Goal: Information Seeking & Learning: Understand process/instructions

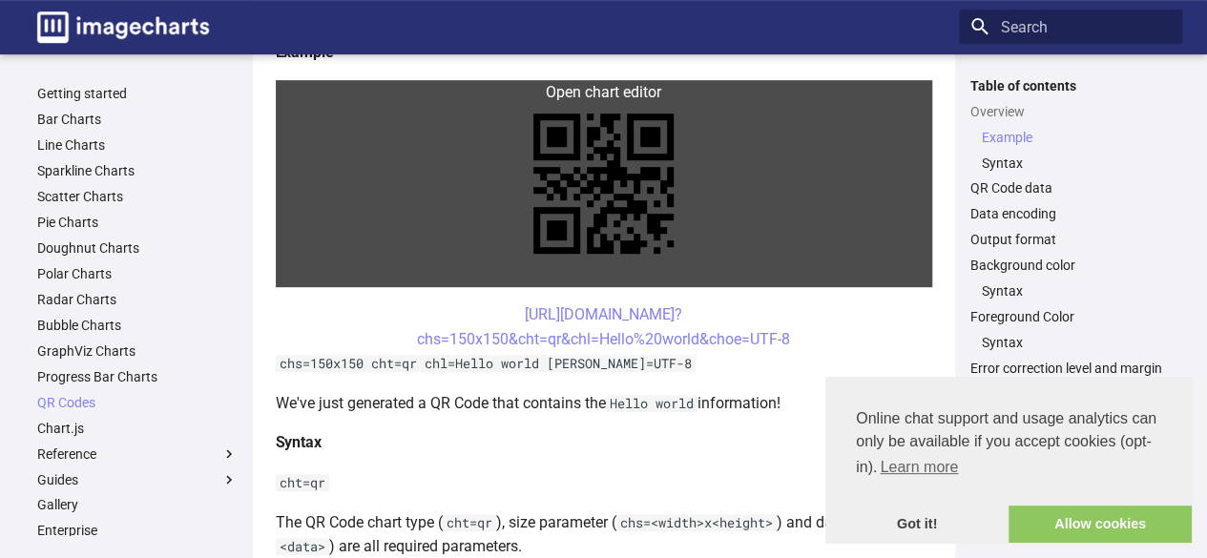
scroll to position [411, 0]
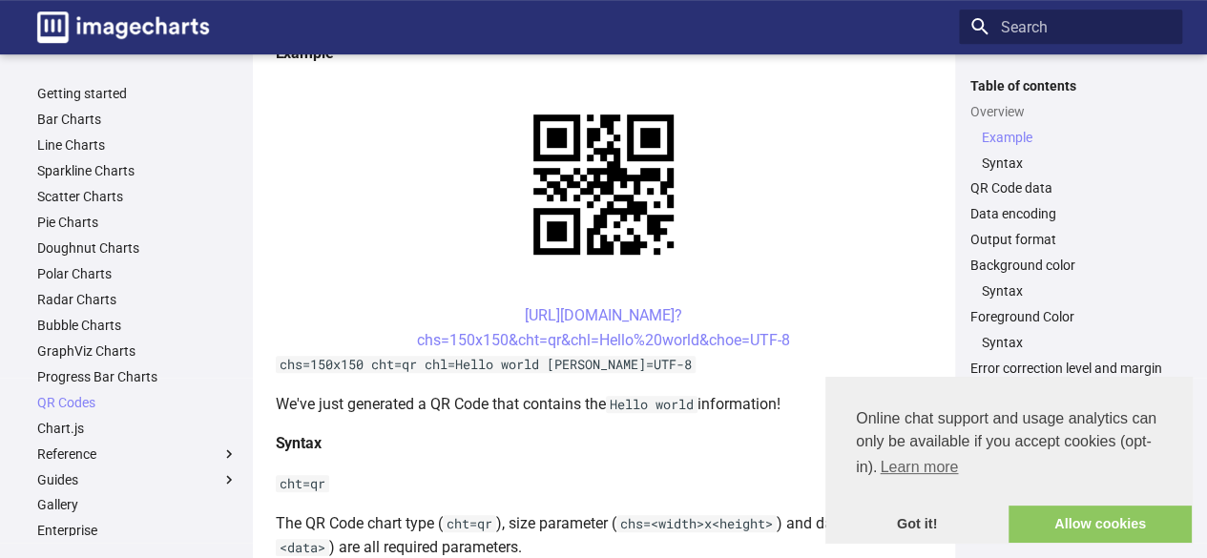
drag, startPoint x: 489, startPoint y: 314, endPoint x: 801, endPoint y: 336, distance: 313.7
click at [801, 336] on center "[URL][DOMAIN_NAME]? chs=150x150&cht=qr&chl=Hello%20world&choe=UTF-8" at bounding box center [604, 327] width 656 height 49
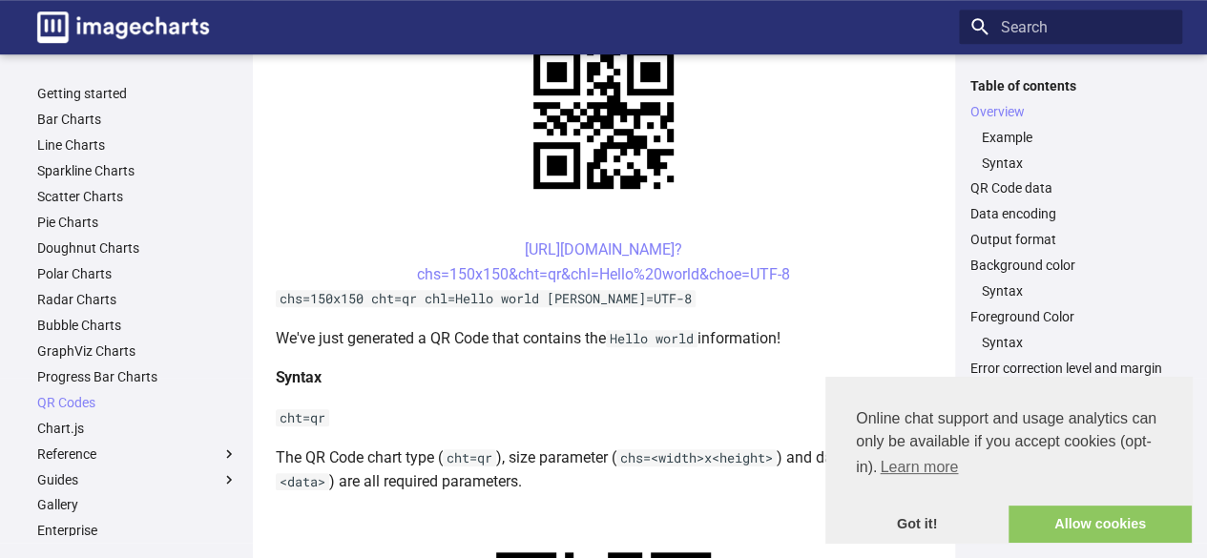
scroll to position [198, 0]
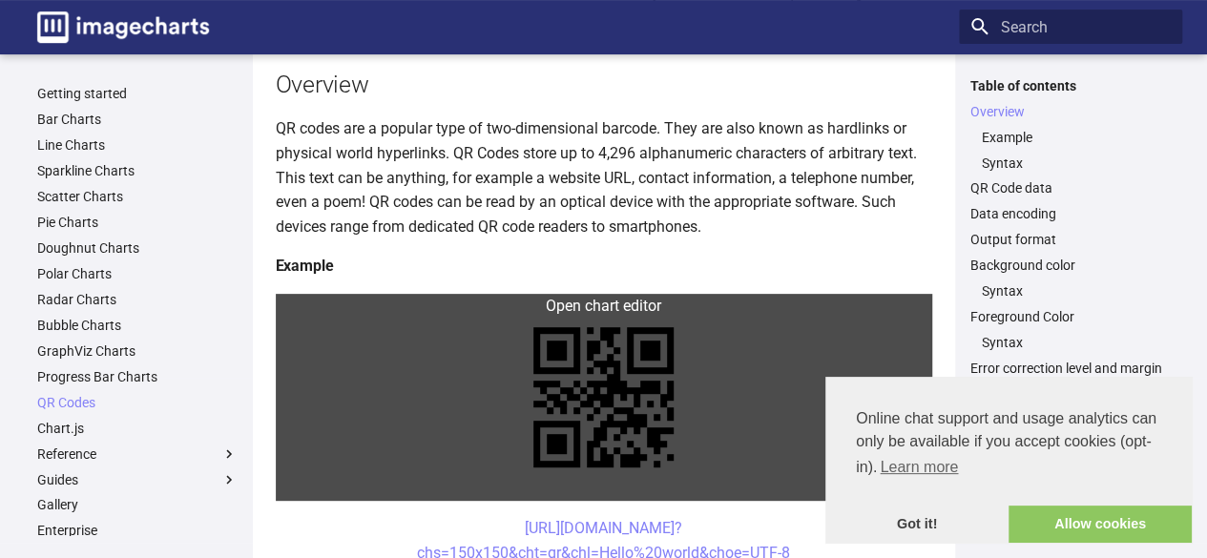
click at [615, 307] on link at bounding box center [604, 397] width 656 height 207
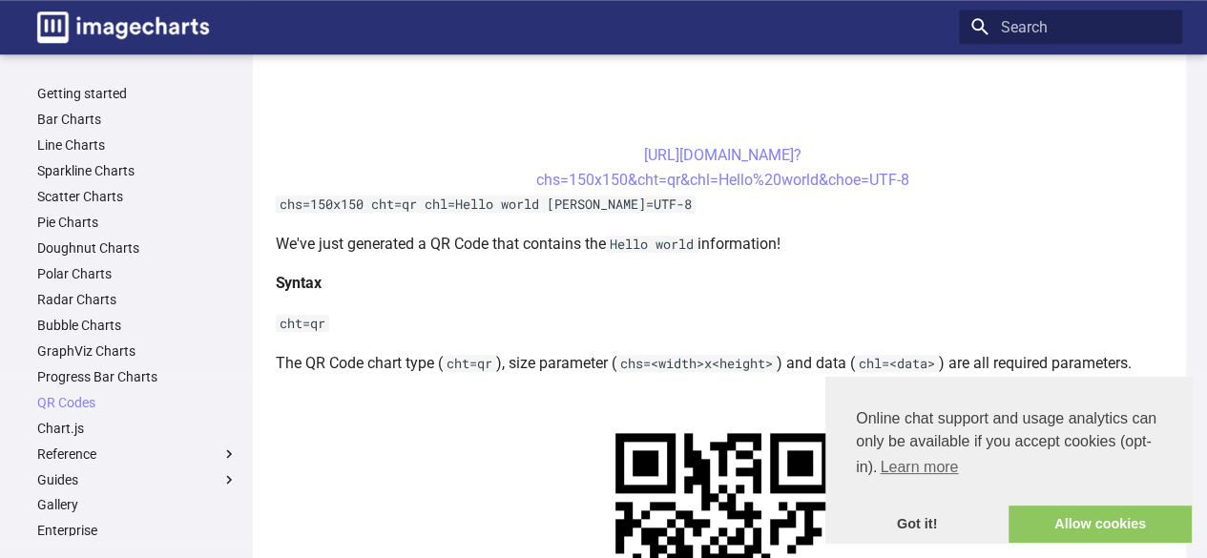
scroll to position [825, 0]
click at [598, 148] on center "[URL][DOMAIN_NAME]? chs=150x150&cht=qr&chl=Hello%20world&choe=UTF-8" at bounding box center [723, 166] width 895 height 49
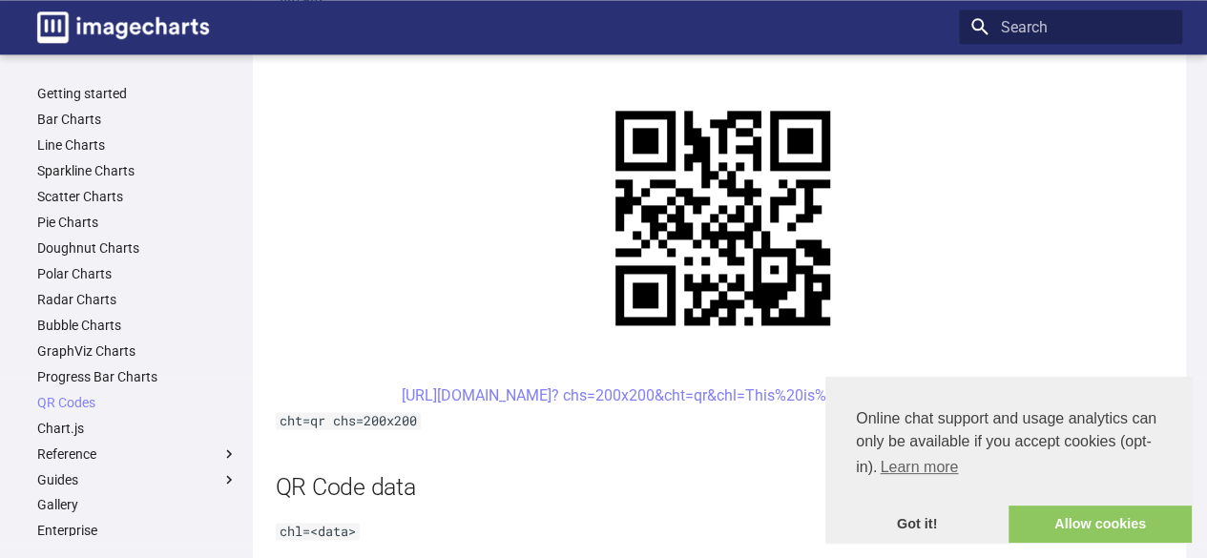
scroll to position [1143, 0]
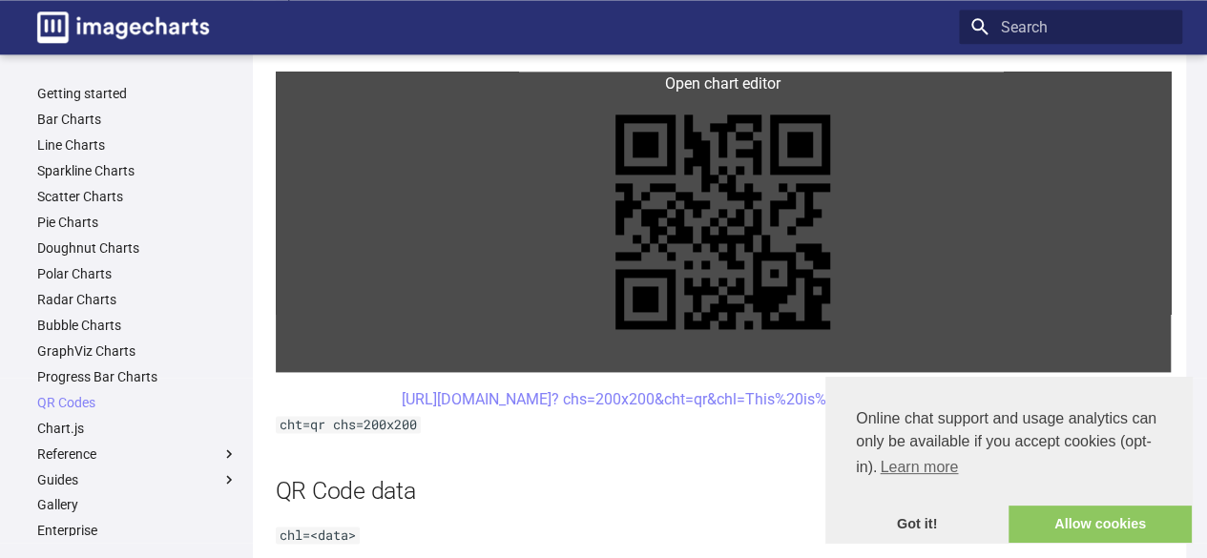
click at [706, 86] on link at bounding box center [723, 222] width 895 height 301
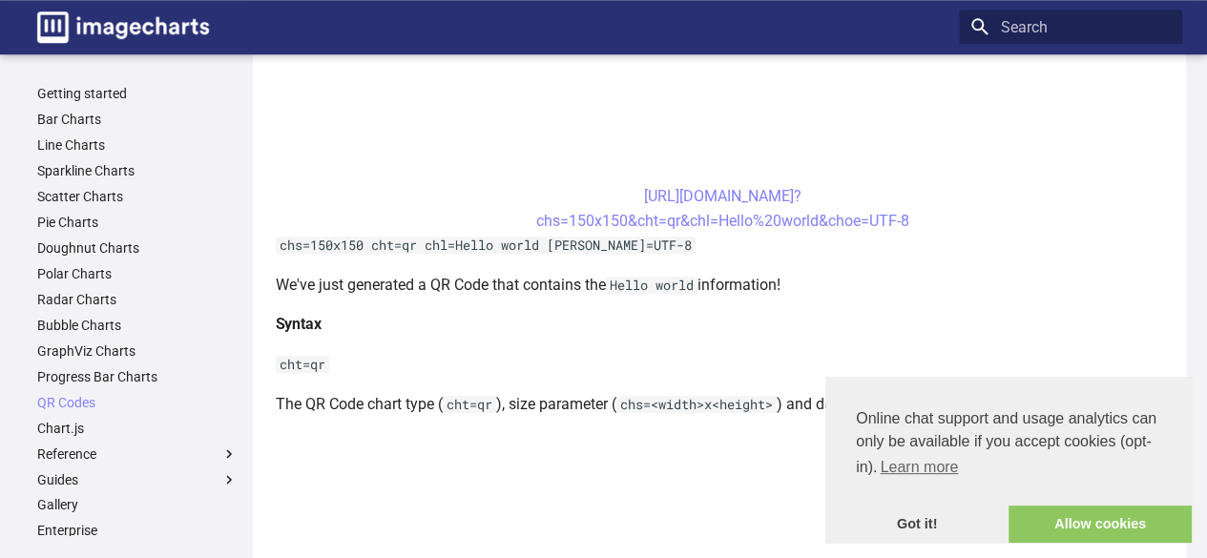
scroll to position [782, 0]
drag, startPoint x: 605, startPoint y: 194, endPoint x: 928, endPoint y: 222, distance: 324.7
click at [928, 222] on center "[URL][DOMAIN_NAME]? chs=150x150&cht=qr&chl=Hello%20world&choe=UTF-8" at bounding box center [723, 209] width 895 height 49
copy link "[URL][DOMAIN_NAME]? chs=150x150&cht=qr&chl=Hello%20world&choe=UTF-8"
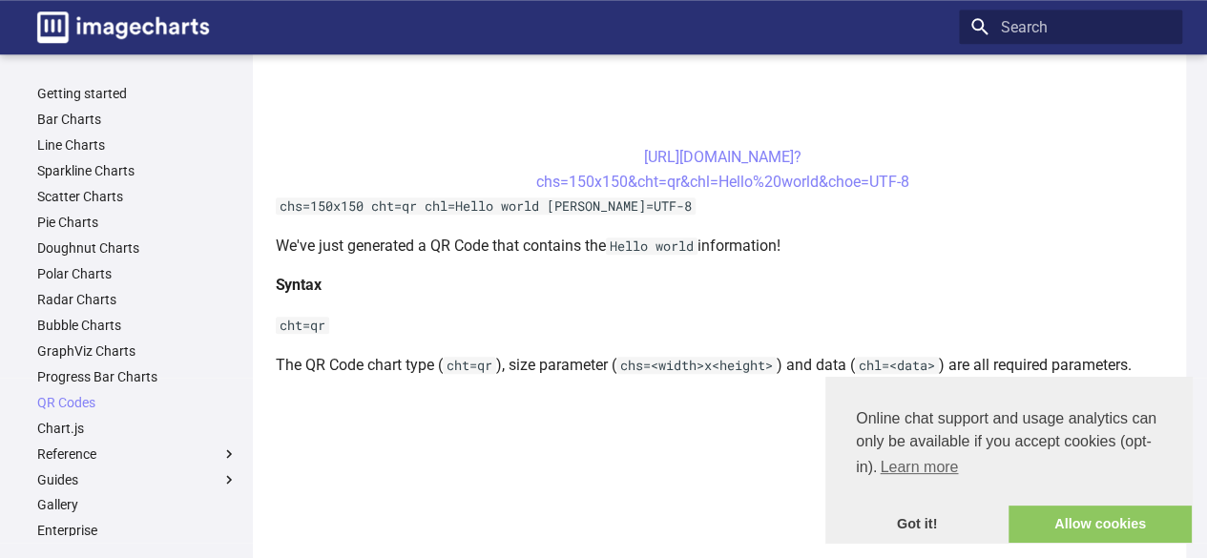
scroll to position [820, 0]
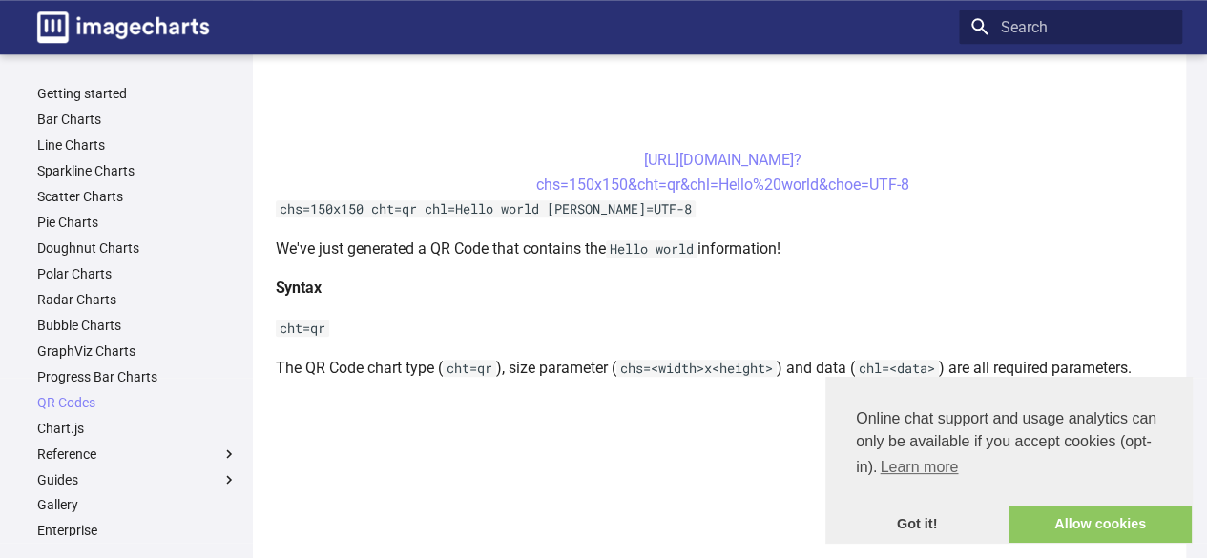
click at [477, 165] on center "[URL][DOMAIN_NAME]? chs=150x150&cht=qr&chl=Hello%20world&choe=UTF-8" at bounding box center [723, 172] width 895 height 49
drag, startPoint x: 608, startPoint y: 159, endPoint x: 937, endPoint y: 186, distance: 330.3
click at [937, 186] on center "[URL][DOMAIN_NAME]? chs=150x150&cht=qr&chl=Hello%20world&choe=UTF-8" at bounding box center [723, 172] width 895 height 49
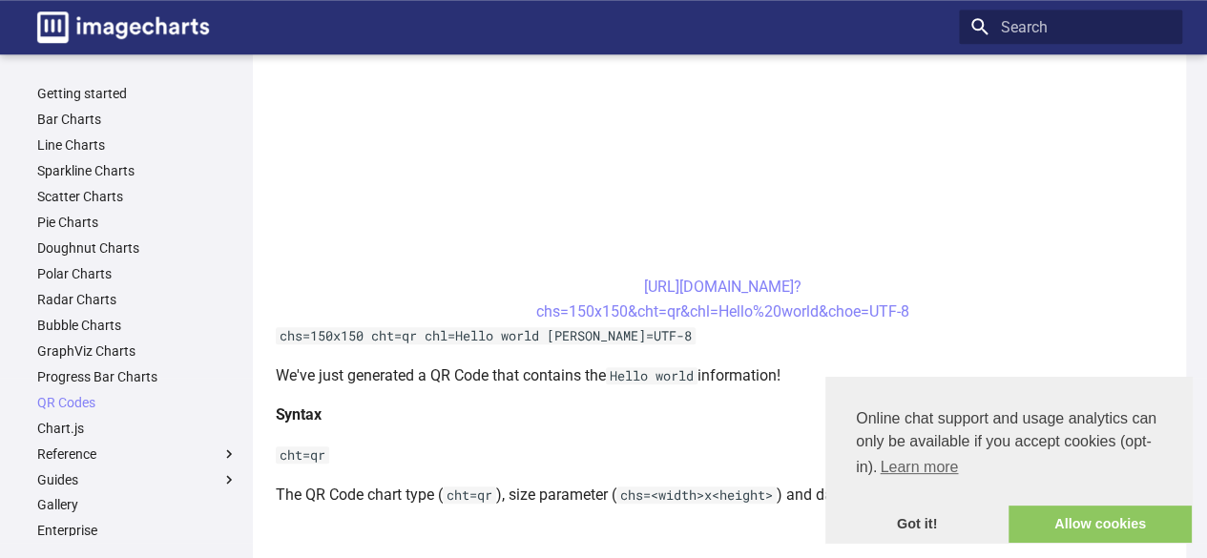
scroll to position [657, 0]
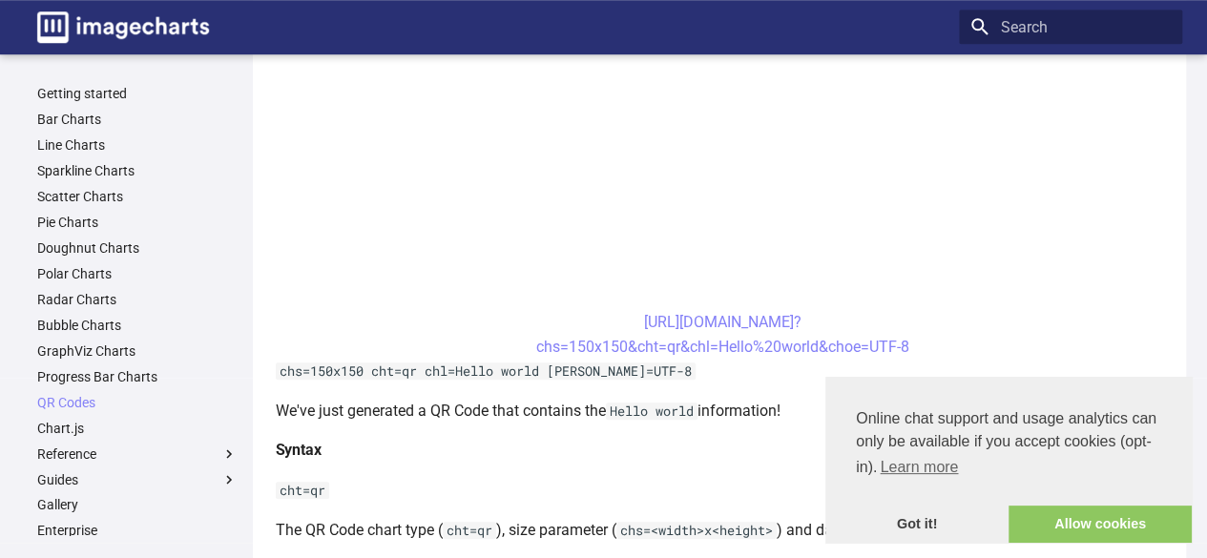
click at [852, 316] on center "[URL][DOMAIN_NAME]? chs=150x150&cht=qr&chl=Hello%20world&choe=UTF-8" at bounding box center [723, 334] width 895 height 49
drag, startPoint x: 600, startPoint y: 320, endPoint x: 783, endPoint y: 320, distance: 183.2
click at [783, 320] on center "[URL][DOMAIN_NAME]? chs=150x150&cht=qr&chl=Hello%20world&choe=UTF-8" at bounding box center [723, 334] width 895 height 49
copy link "[URL][DOMAIN_NAME]"
click at [836, 323] on center "[URL][DOMAIN_NAME]? chs=150x150&cht=qr&chl=Hello%20world&choe=UTF-8" at bounding box center [723, 334] width 895 height 49
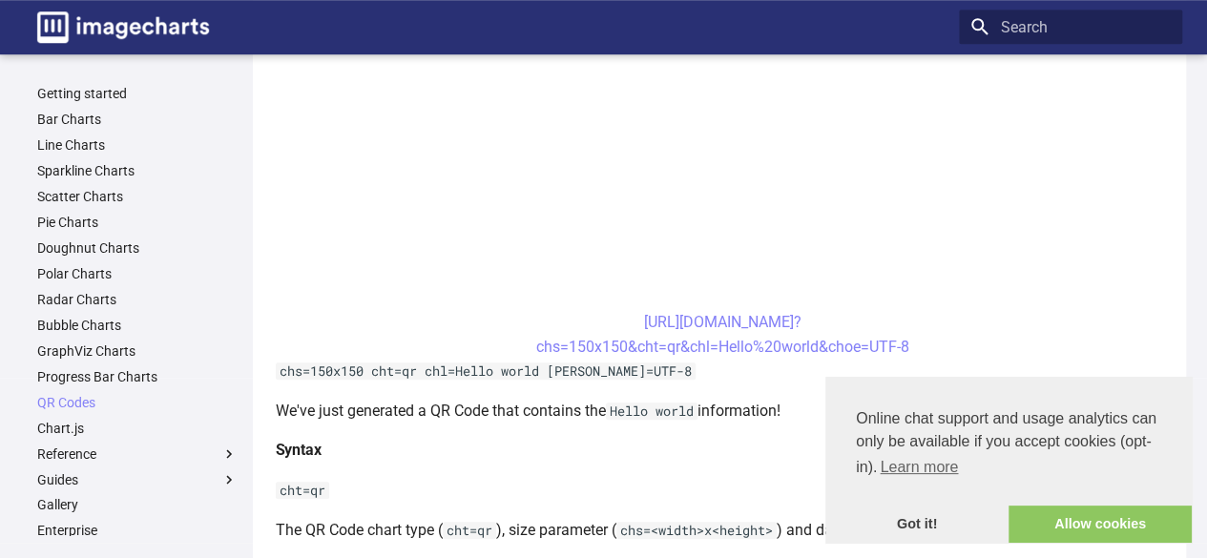
drag, startPoint x: 603, startPoint y: 317, endPoint x: 915, endPoint y: 344, distance: 313.2
click at [915, 344] on center "[URL][DOMAIN_NAME]? chs=150x150&cht=qr&chl=Hello%20world&choe=UTF-8" at bounding box center [723, 334] width 895 height 49
copy link "[URL][DOMAIN_NAME]? chs=150x150&cht=qr&chl=Hello%20world&choe=UTF-8"
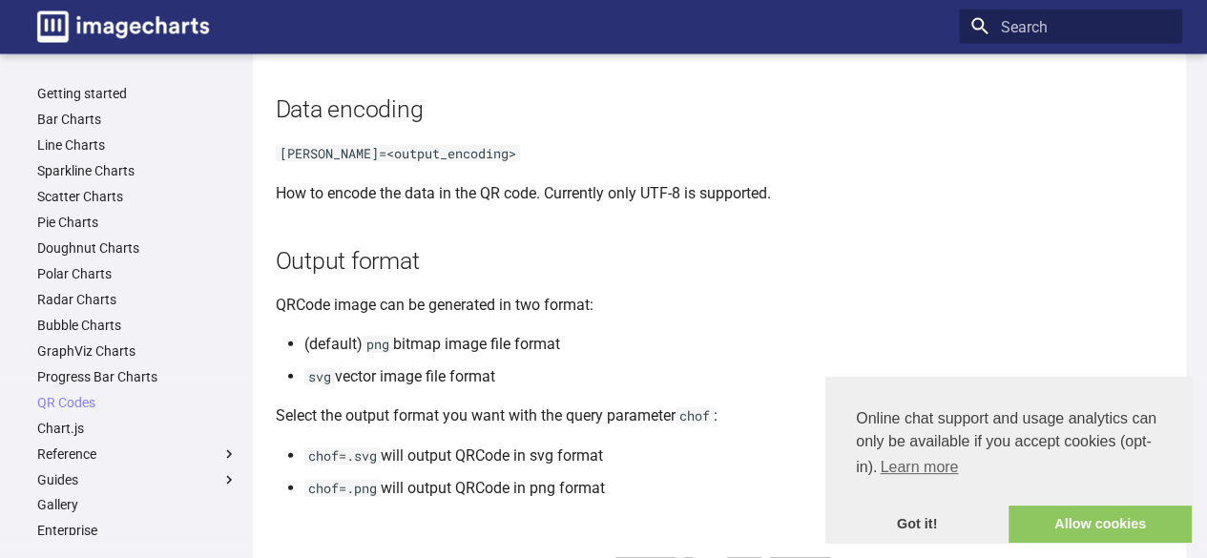
scroll to position [2033, 0]
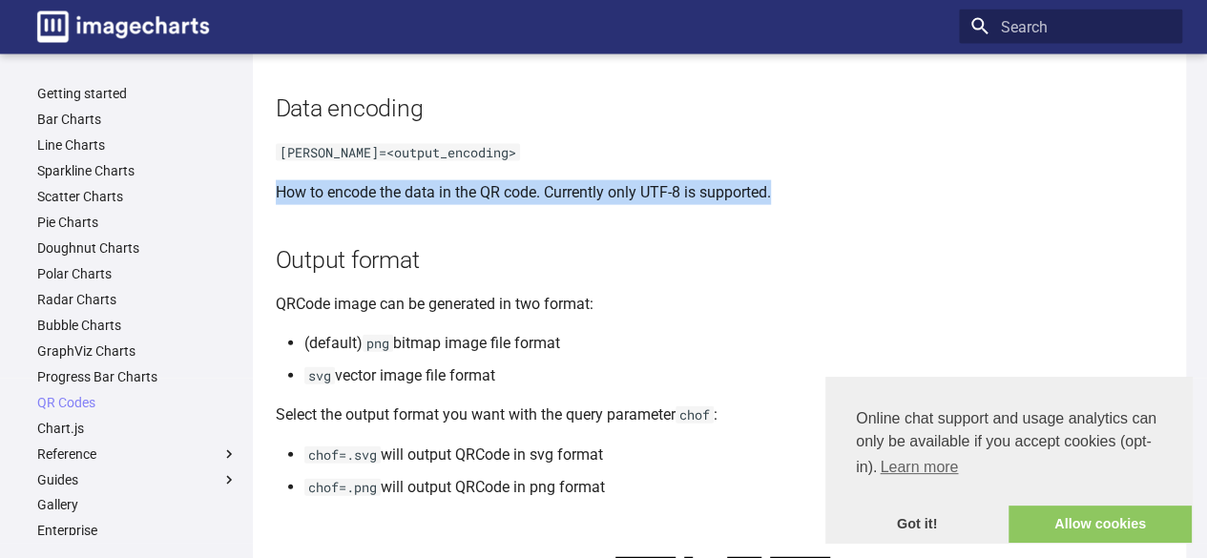
drag, startPoint x: 275, startPoint y: 191, endPoint x: 773, endPoint y: 181, distance: 498.2
click at [773, 181] on p "How to encode the data in the QR code. Currently only UTF-8 is supported." at bounding box center [723, 192] width 895 height 25
copy p "How to encode the data in the QR code. Currently only UTF-8 is supported"
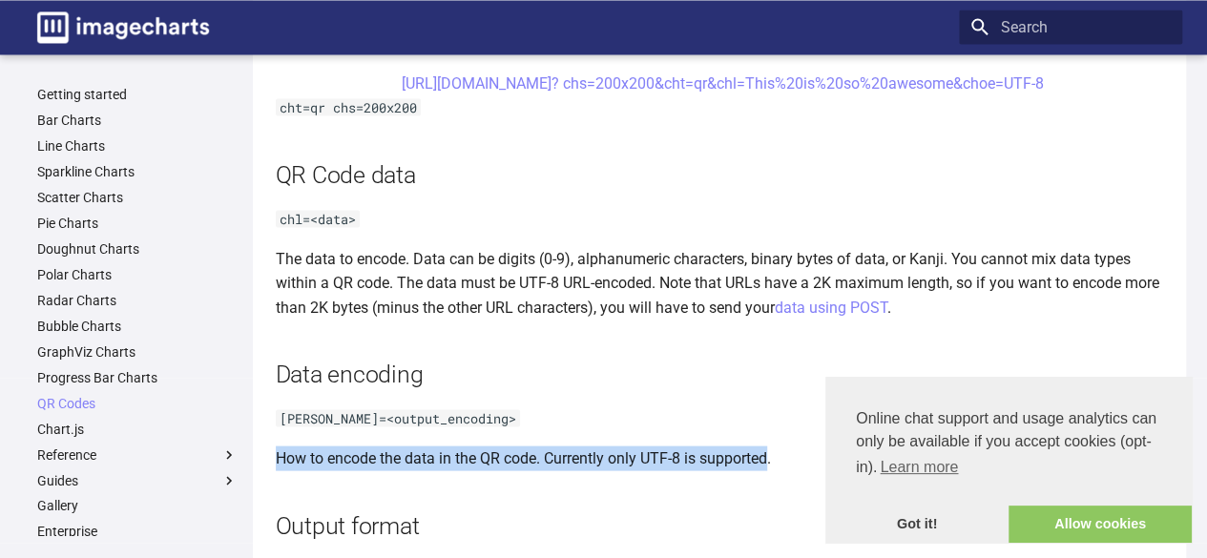
scroll to position [1767, 0]
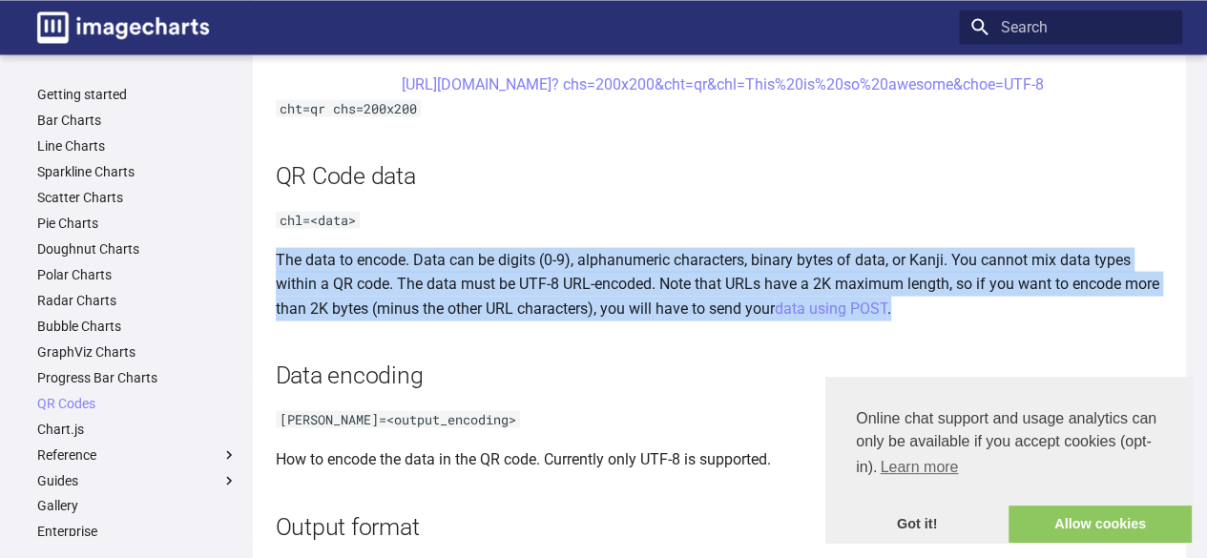
drag, startPoint x: 273, startPoint y: 253, endPoint x: 931, endPoint y: 293, distance: 659.6
click at [931, 293] on div "QR Codes This section describes how to create a QR Code on the fly with a URL G…" at bounding box center [719, 444] width 933 height 4256
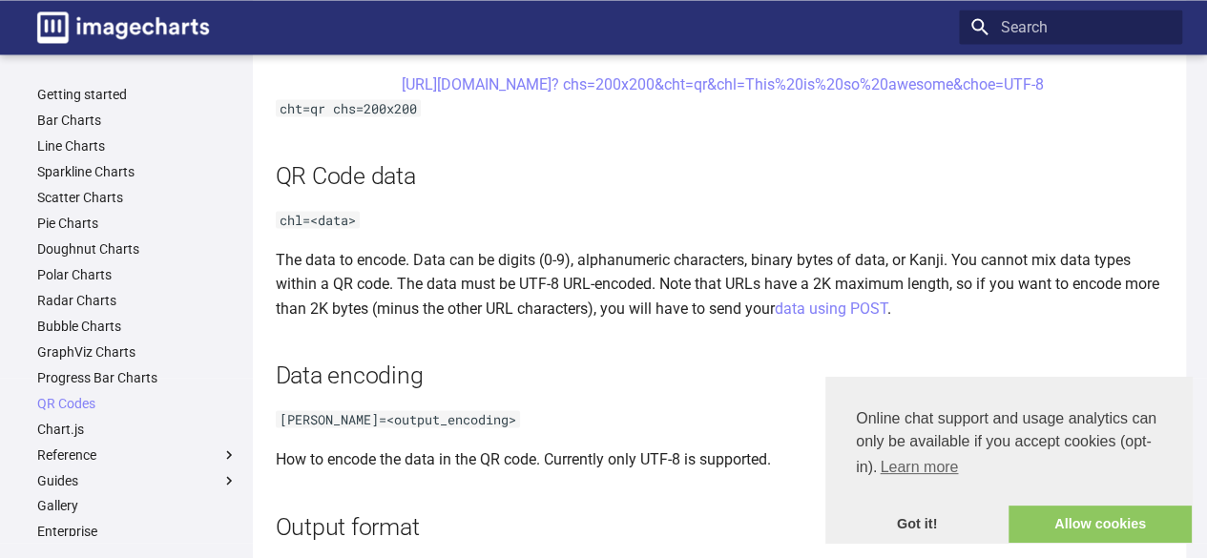
click at [914, 310] on p "The data to encode. Data can be digits (0-9), alphanumeric characters, binary b…" at bounding box center [723, 283] width 895 height 73
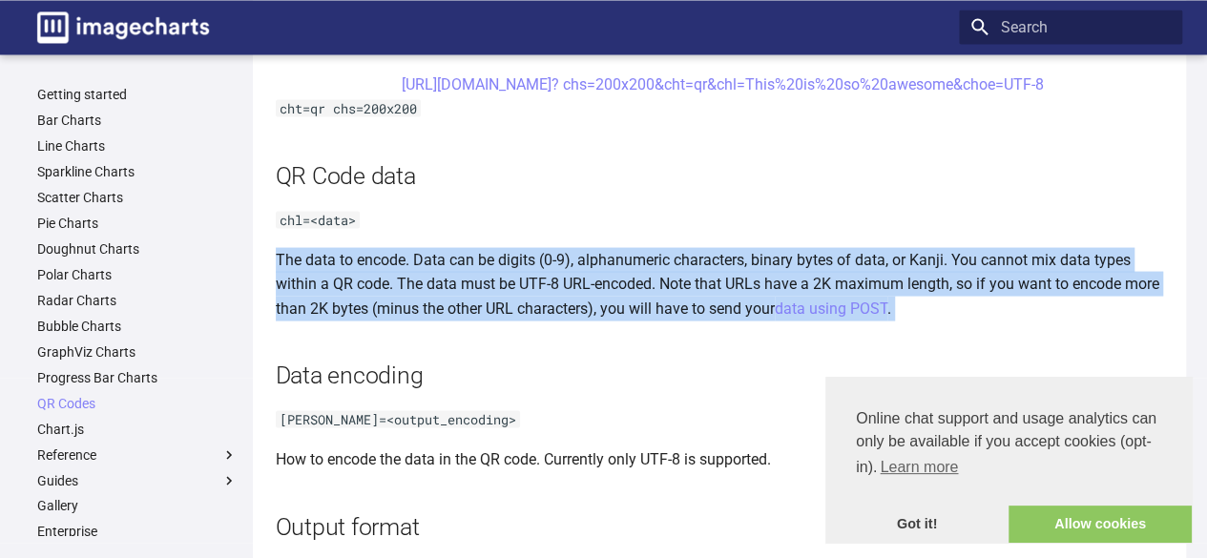
drag, startPoint x: 914, startPoint y: 310, endPoint x: 263, endPoint y: 260, distance: 652.7
click at [263, 260] on div "QR Codes This section describes how to create a QR Code on the fly with a URL G…" at bounding box center [719, 444] width 933 height 4256
copy article "The data to encode. Data can be digits (0-9), alphanumeric characters, binary b…"
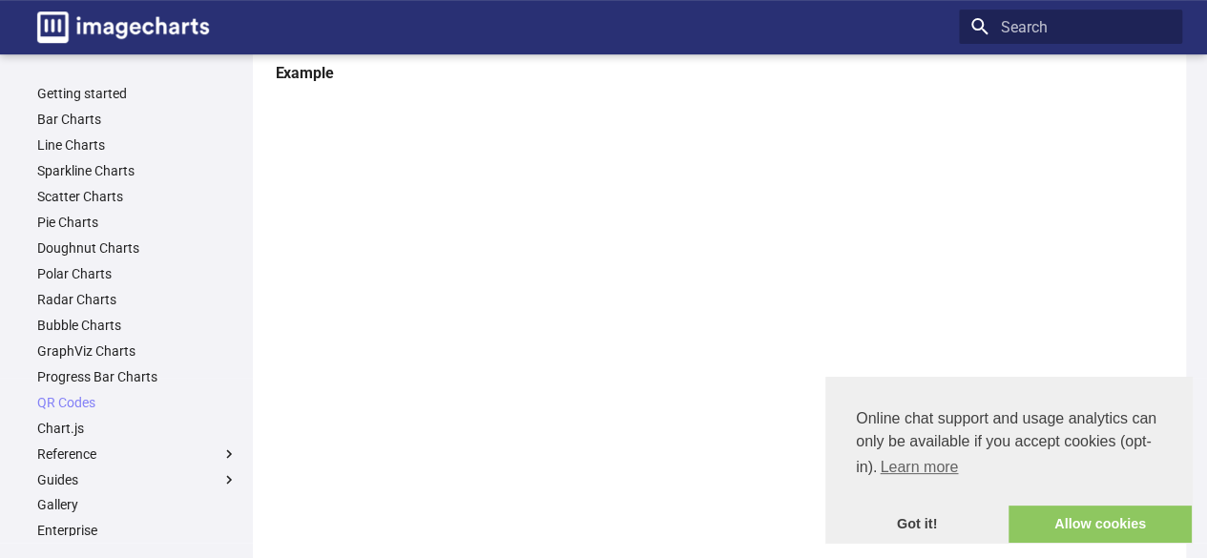
scroll to position [368, 0]
